Goal: Task Accomplishment & Management: Complete application form

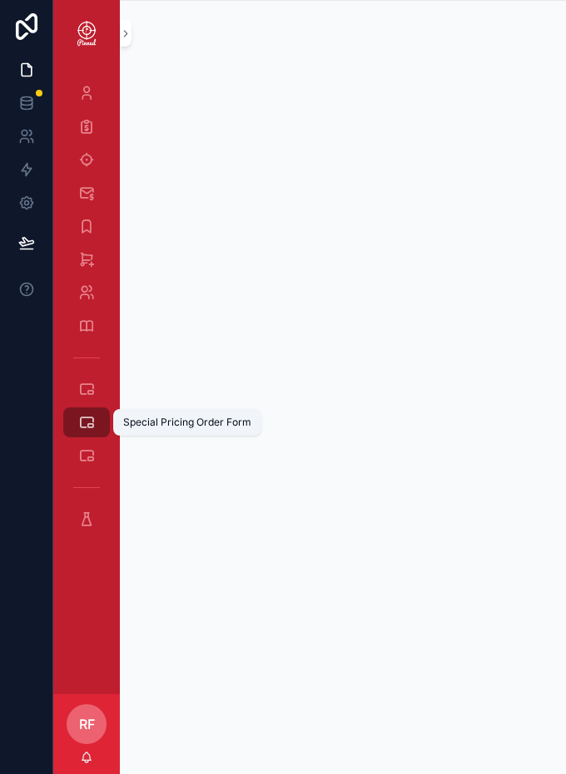
click at [253, 417] on div "Special Pricing Order Form" at bounding box center [187, 422] width 148 height 27
